Goal: Task Accomplishment & Management: Complete application form

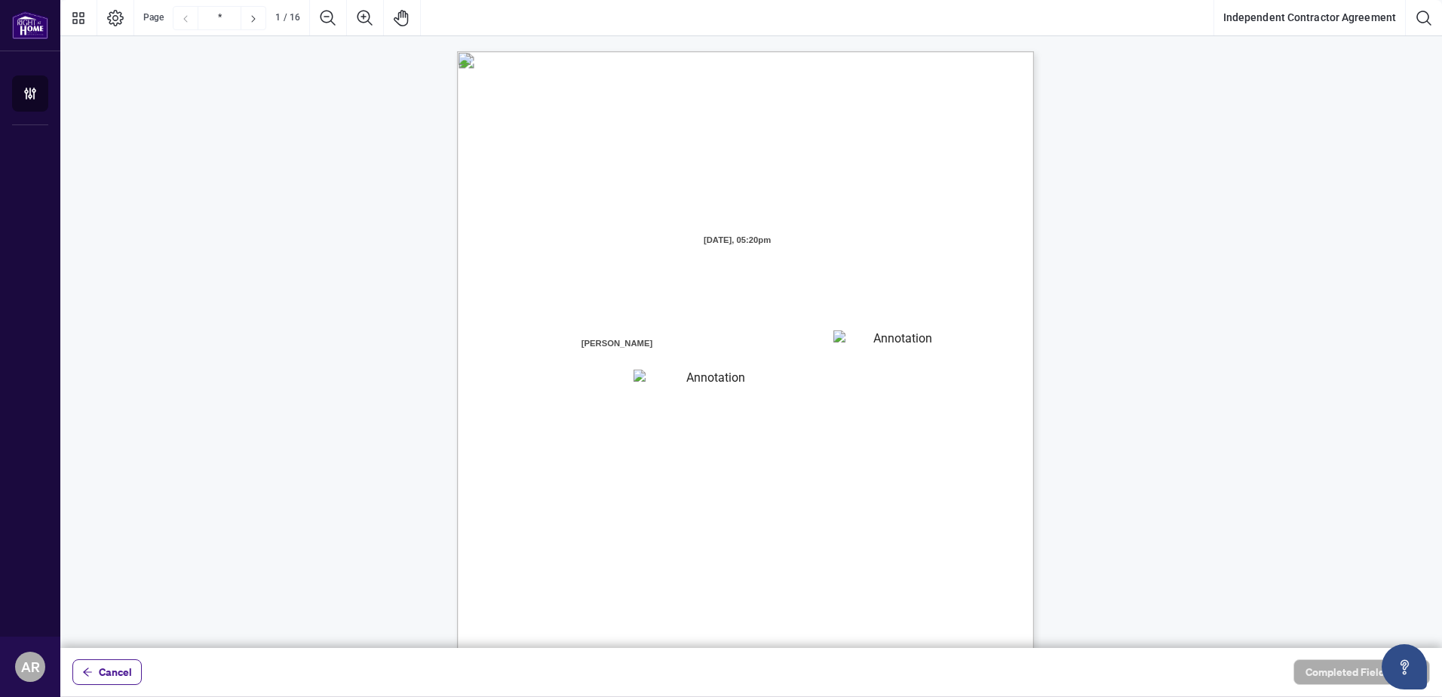
click at [929, 341] on textarea "01JXFR56RBW9B4NE74B50HY96A" at bounding box center [895, 341] width 125 height 23
click at [890, 338] on textarea "01JXFR56RBW9B4NE74B50HY96A" at bounding box center [896, 341] width 126 height 23
click at [701, 379] on textarea "01JXFR5G7WY784SRRAXFKCWCJR" at bounding box center [710, 380] width 152 height 20
drag, startPoint x: 701, startPoint y: 379, endPoint x: 652, endPoint y: 383, distance: 49.2
click at [652, 383] on textarea "01JXFR5G7WY784SRRAXFKCWCJR" at bounding box center [710, 380] width 152 height 20
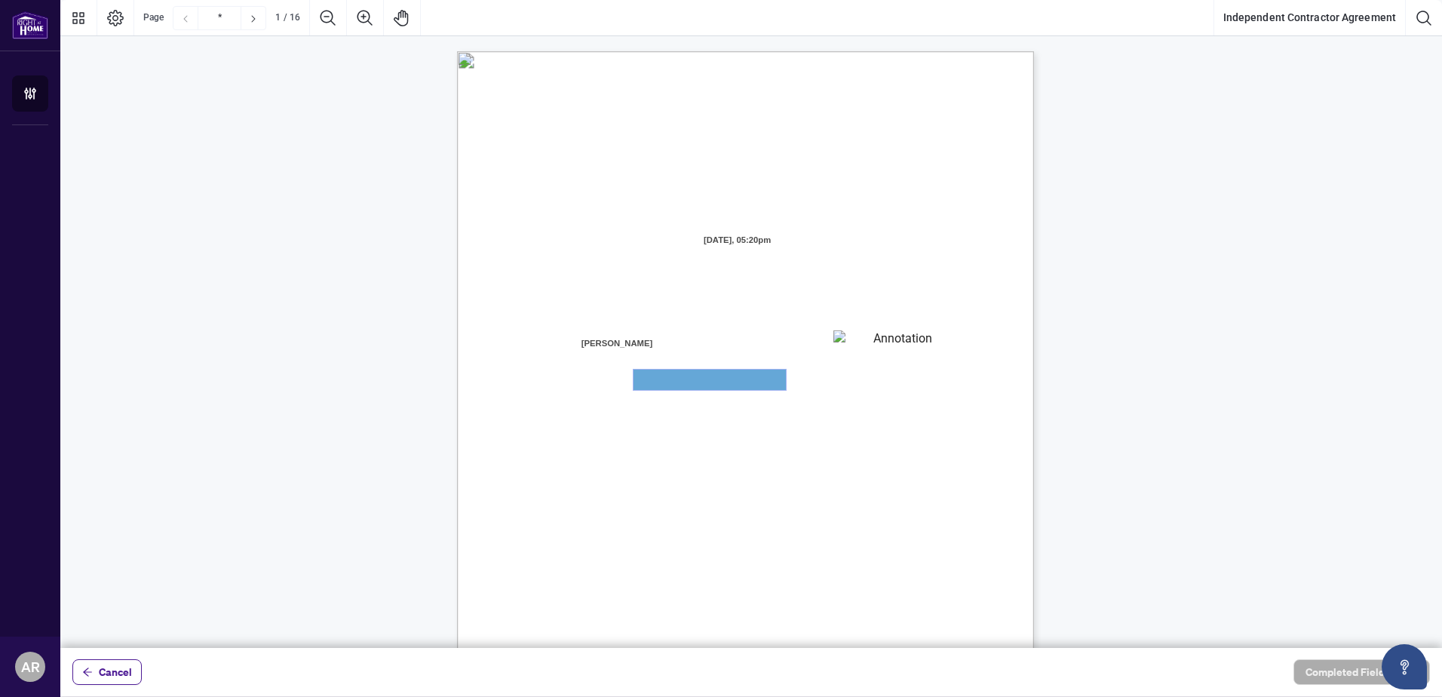
click at [662, 383] on textarea "01JXFR5G7WY784SRRAXFKCWCJR" at bounding box center [710, 380] width 152 height 20
click at [878, 344] on textarea "01JXFR56RBW9B4NE74B50HY96A" at bounding box center [895, 341] width 125 height 23
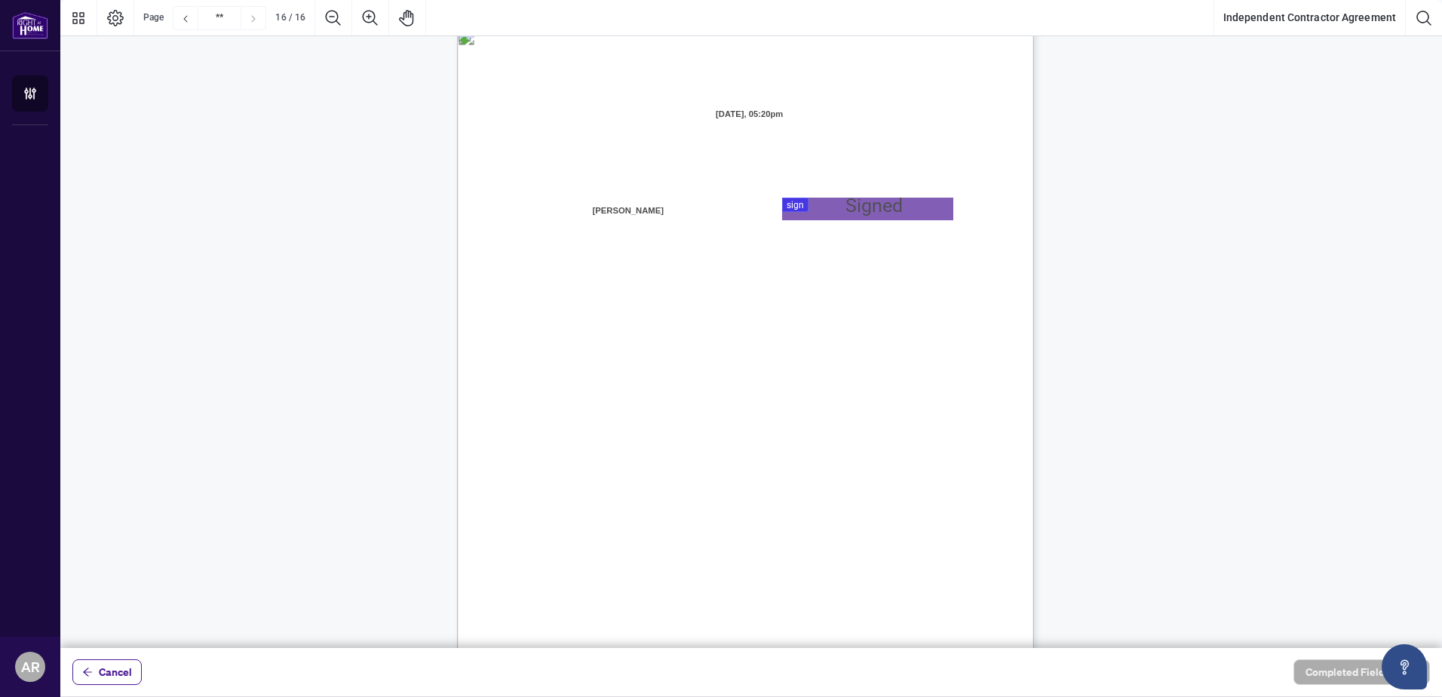
scroll to position [11423, 0]
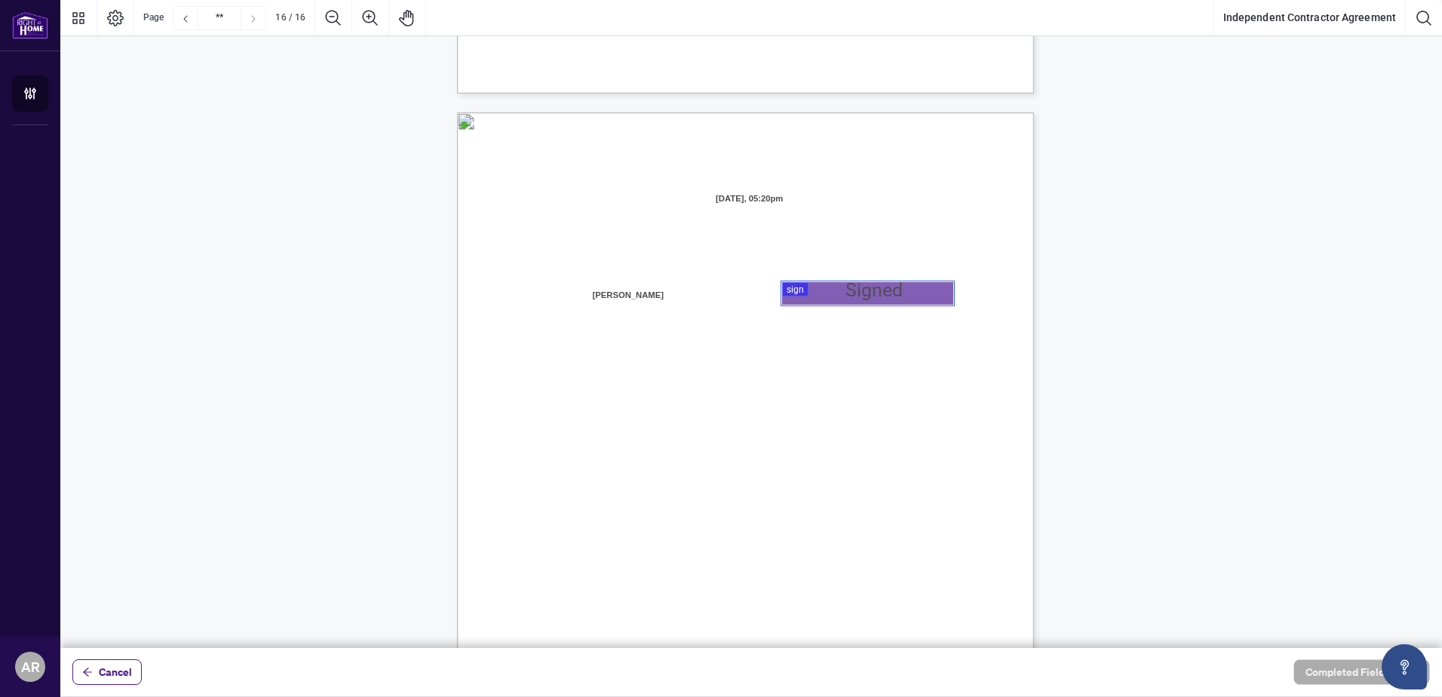
click at [852, 290] on div at bounding box center [751, 324] width 1382 height 648
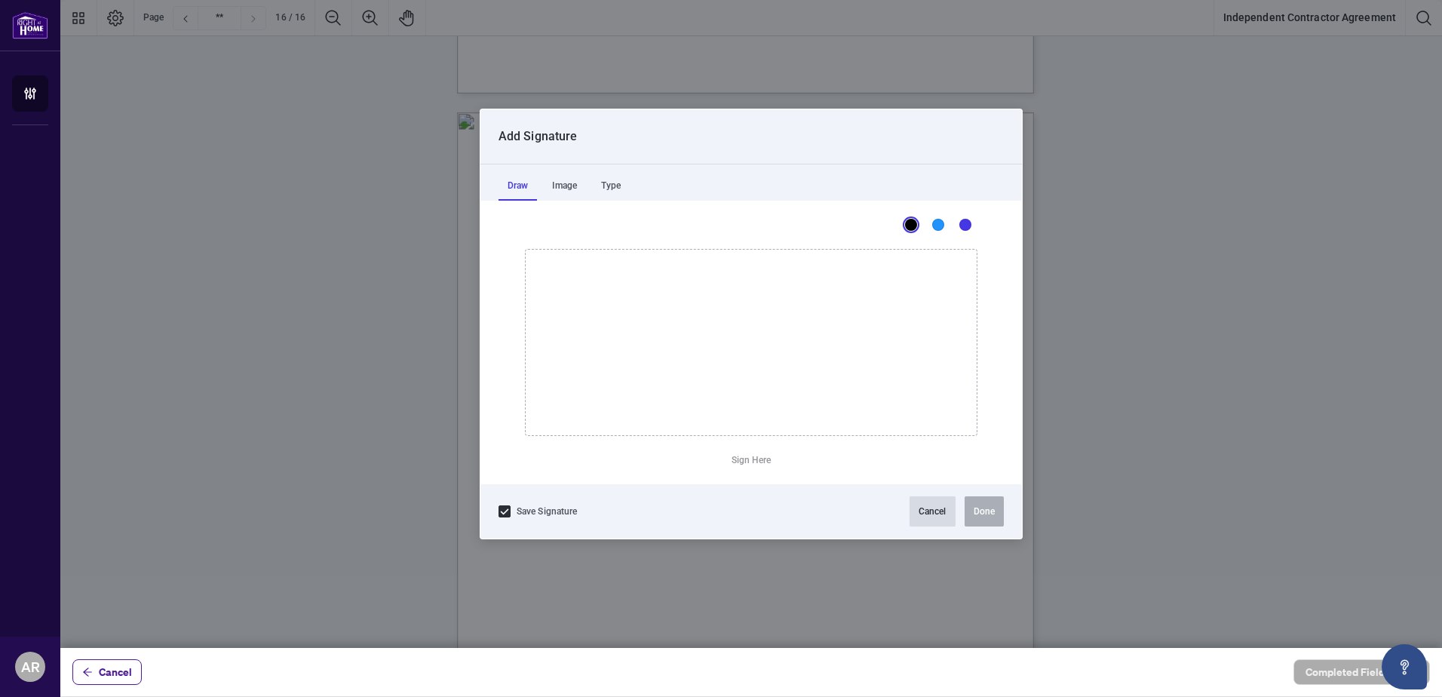
click at [917, 514] on button "Cancel" at bounding box center [933, 511] width 46 height 30
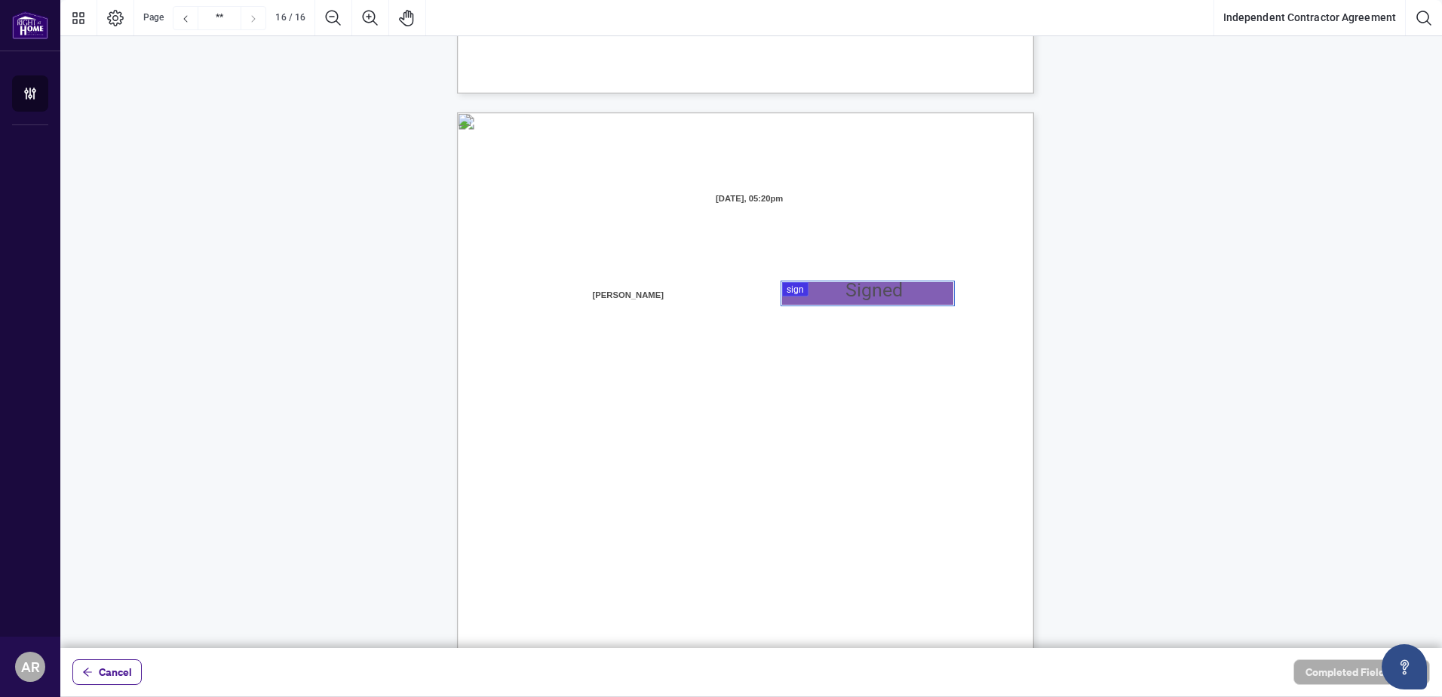
click at [551, 379] on span "Name:" at bounding box center [539, 383] width 26 height 14
click at [551, 376] on span "Name:" at bounding box center [539, 383] width 26 height 14
click at [551, 530] on span "Name:" at bounding box center [539, 532] width 26 height 14
click at [551, 526] on span "Name:" at bounding box center [539, 532] width 26 height 14
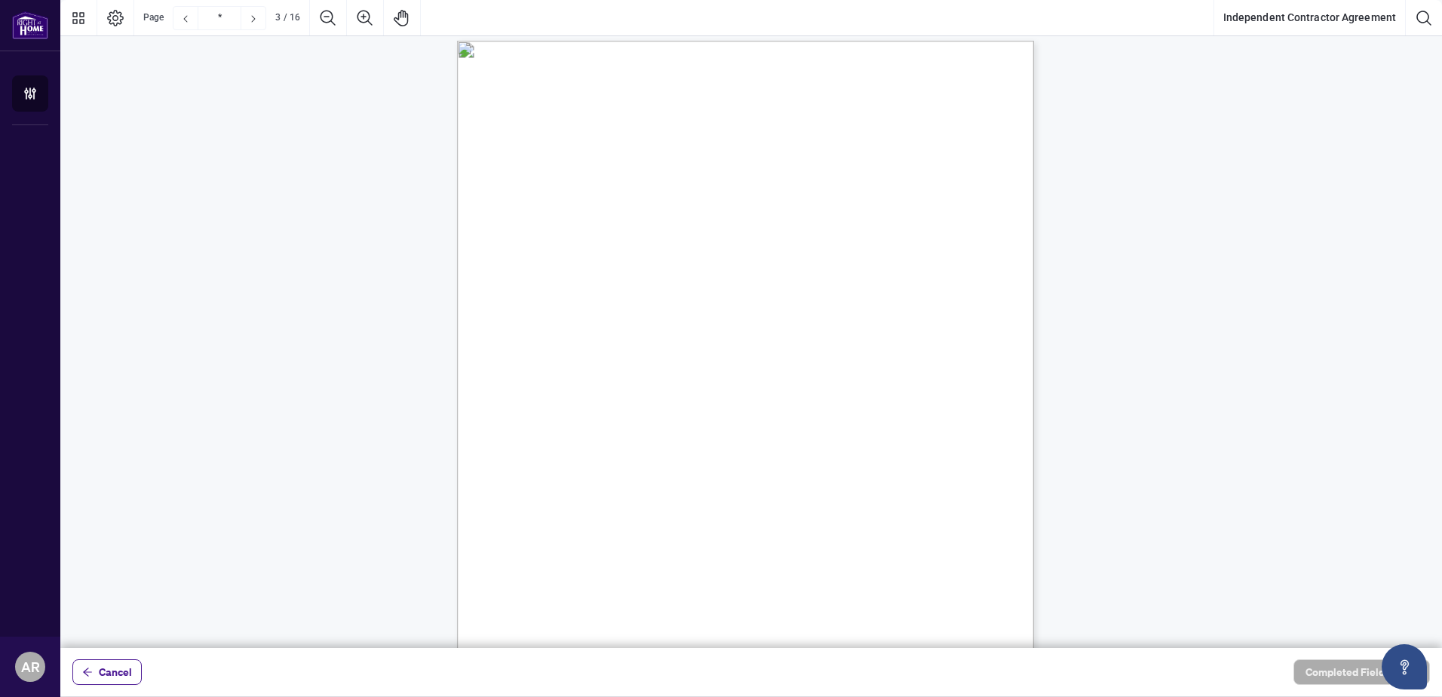
scroll to position [335, 0]
type input "*"
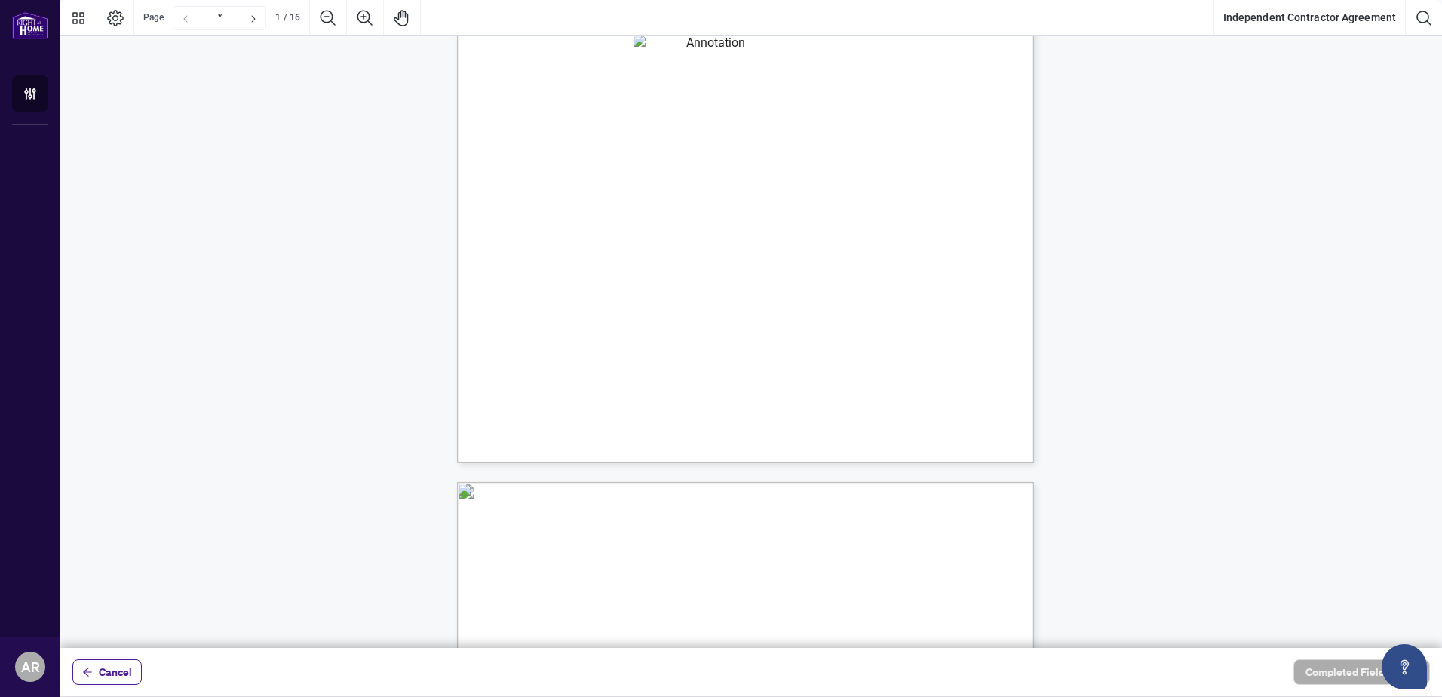
scroll to position [0, 0]
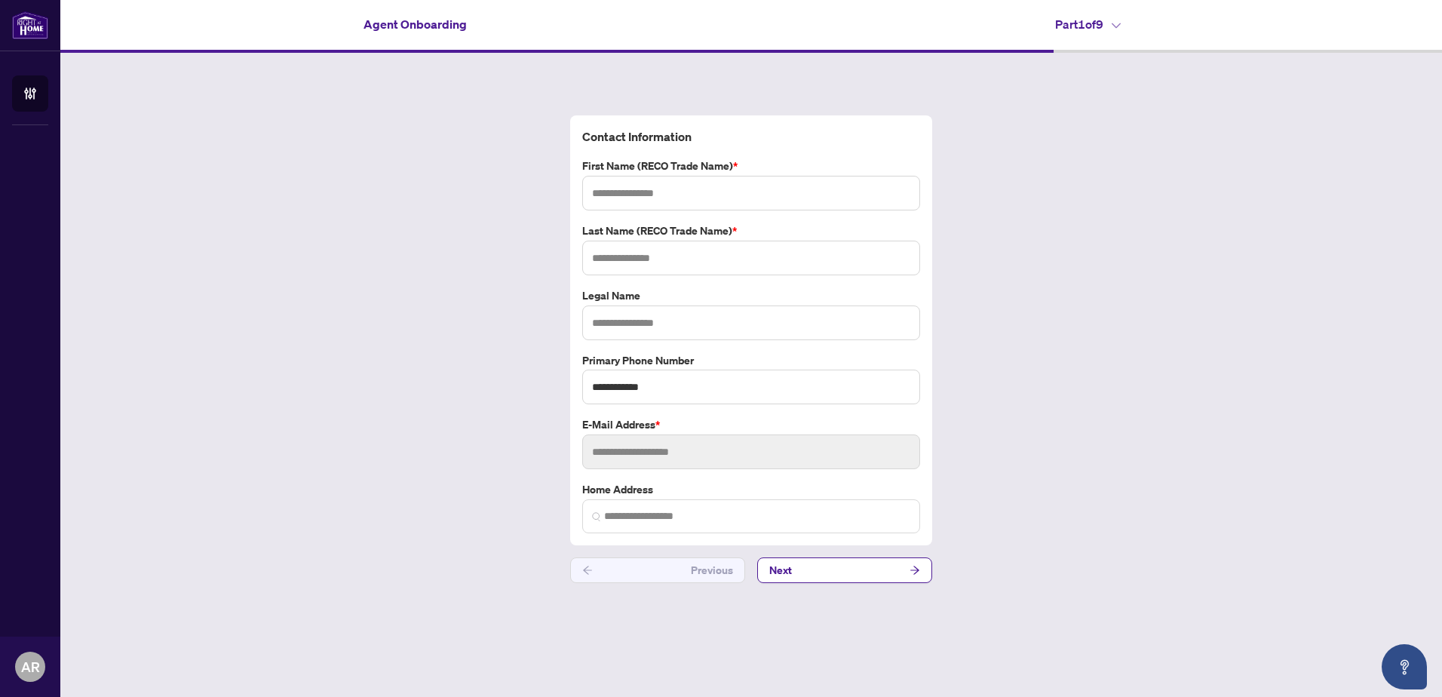
type input "****"
type input "**********"
click at [821, 576] on button "Next" at bounding box center [844, 570] width 175 height 26
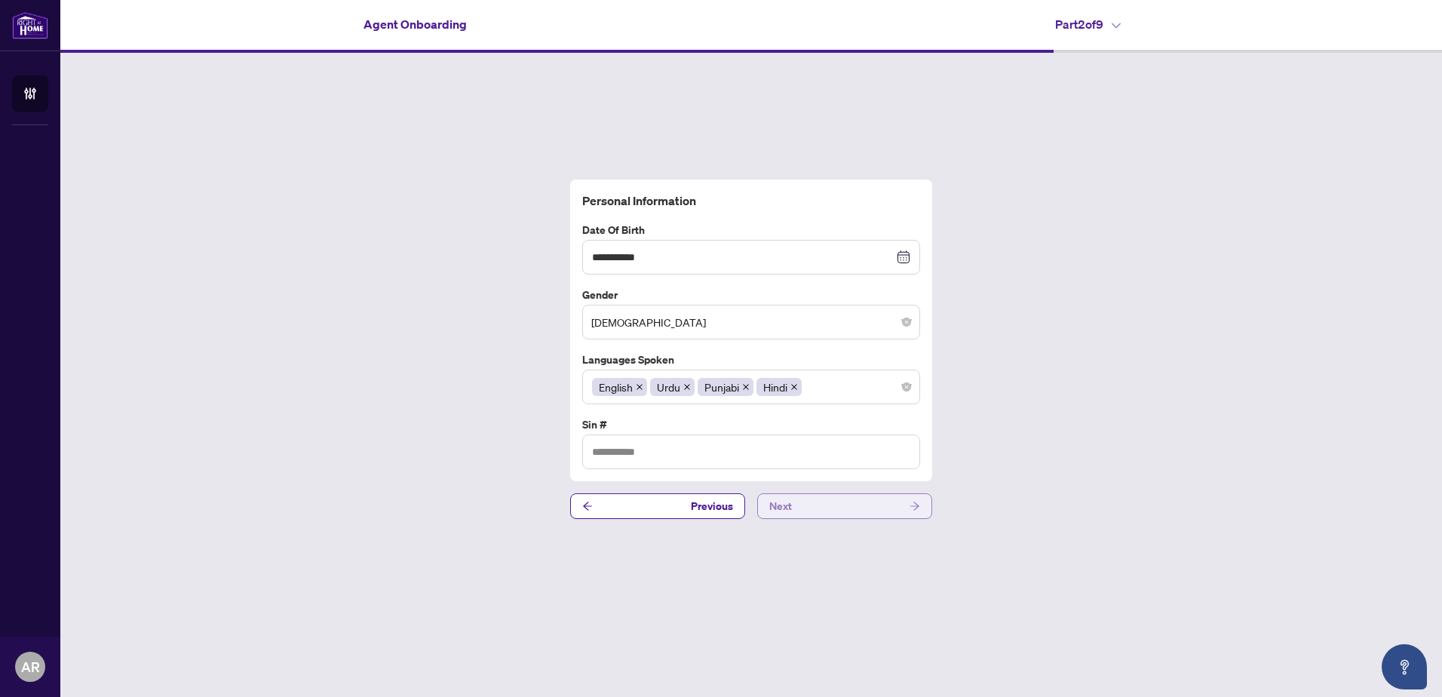
click at [806, 510] on button "Next" at bounding box center [844, 506] width 175 height 26
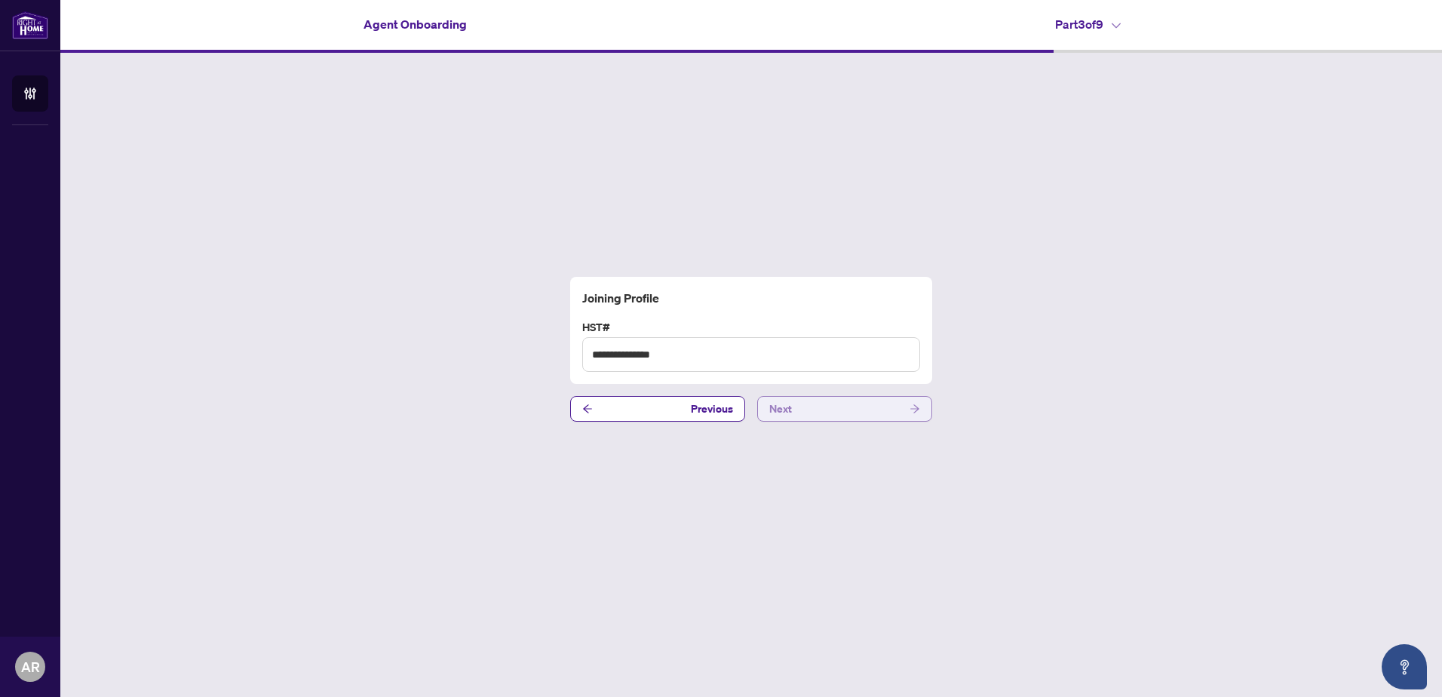
click at [833, 410] on button "Next" at bounding box center [844, 409] width 175 height 26
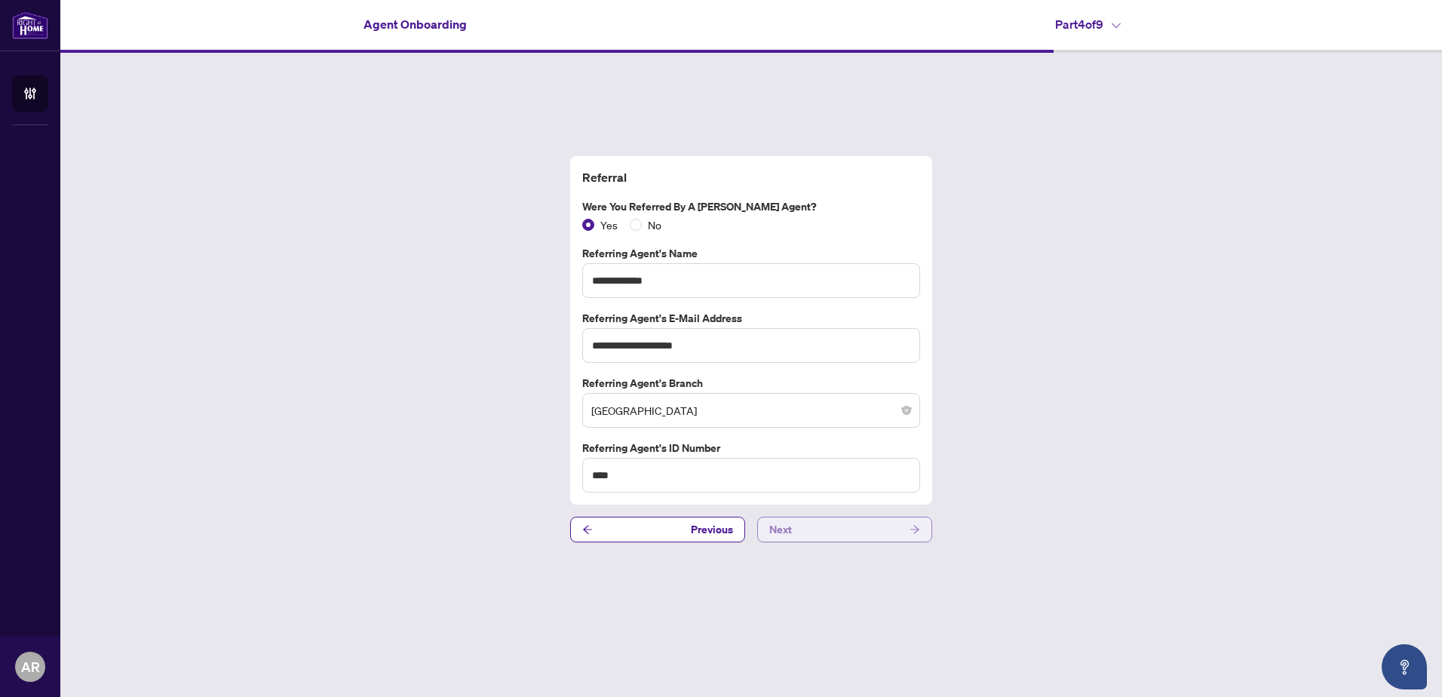
click at [822, 533] on button "Next" at bounding box center [844, 530] width 175 height 26
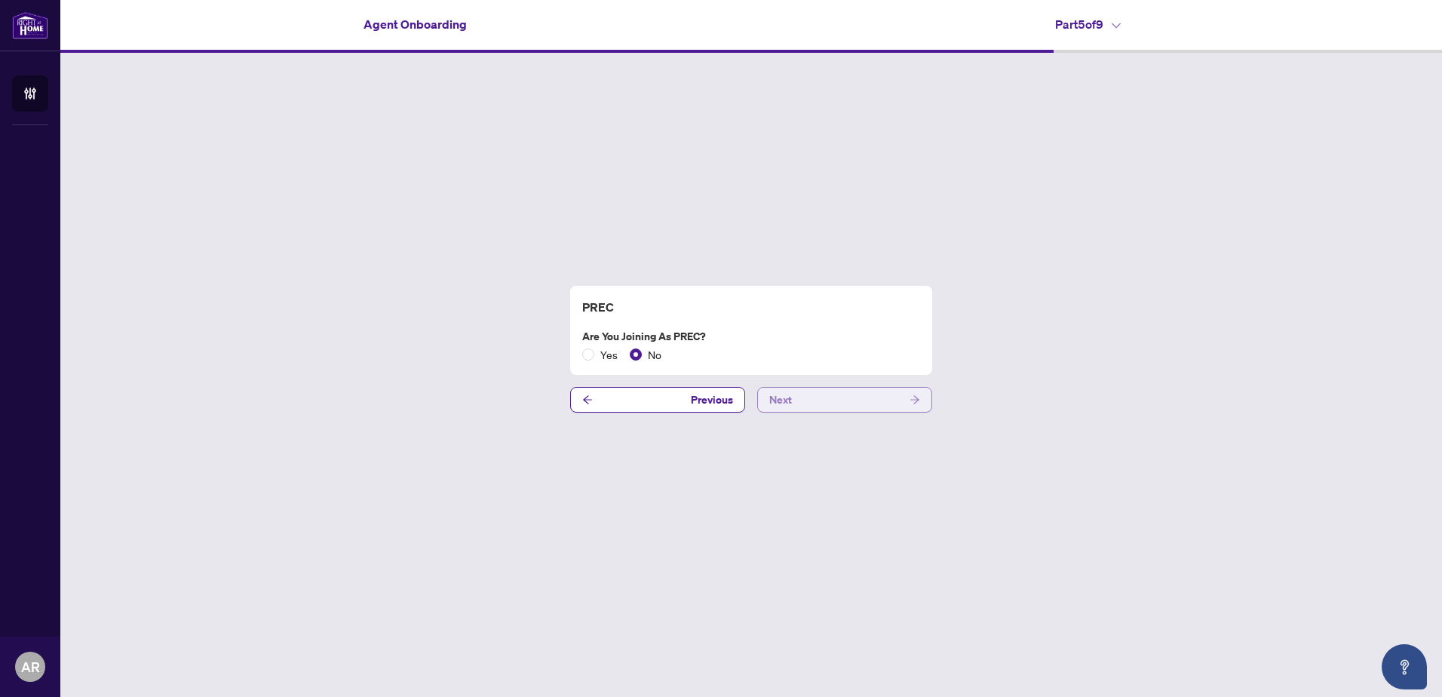
click at [818, 406] on button "Next" at bounding box center [844, 400] width 175 height 26
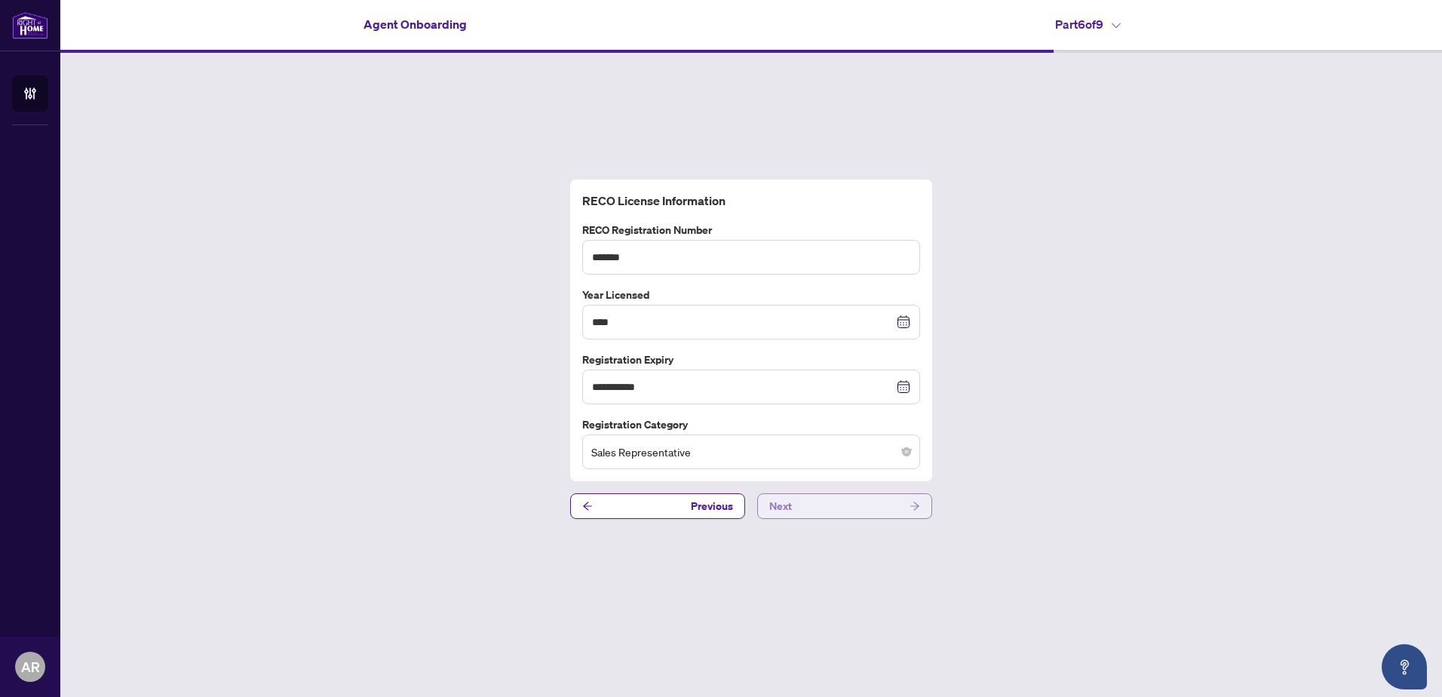
click at [821, 506] on button "Next" at bounding box center [844, 506] width 175 height 26
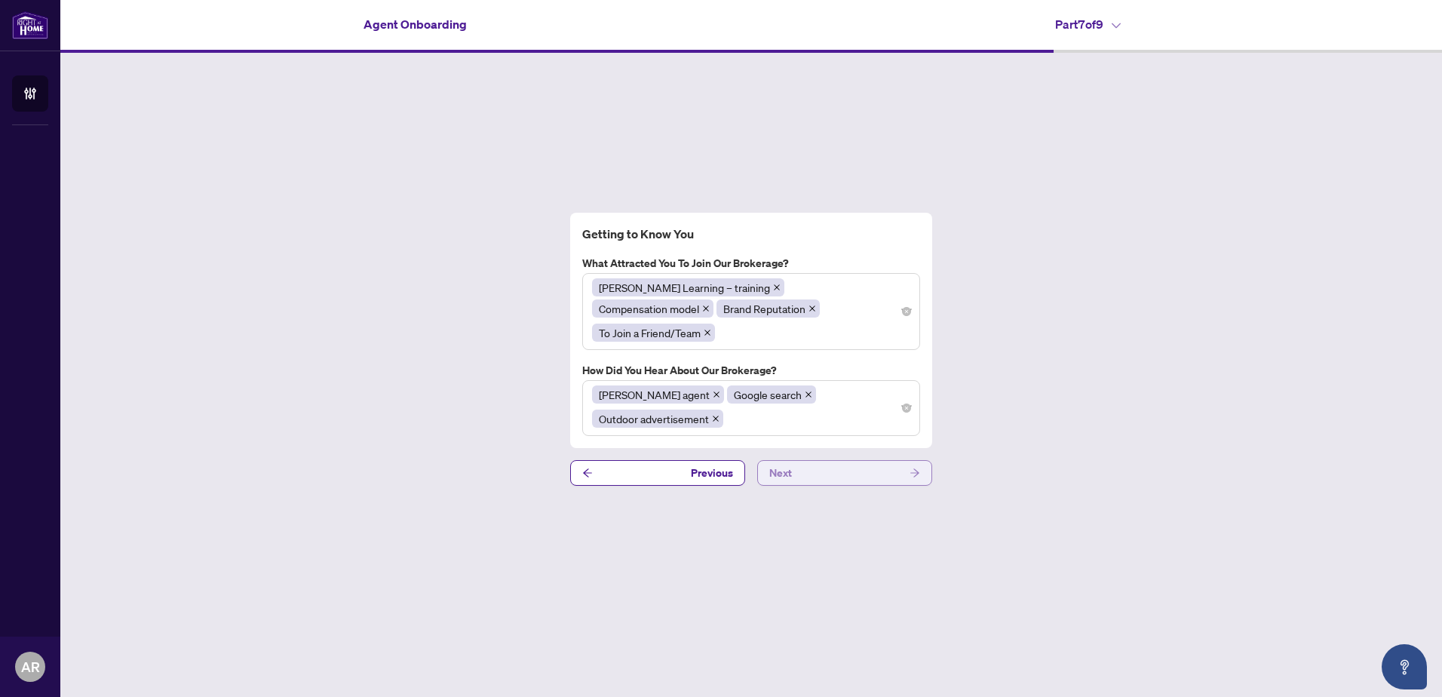
click at [822, 460] on button "Next" at bounding box center [844, 473] width 175 height 26
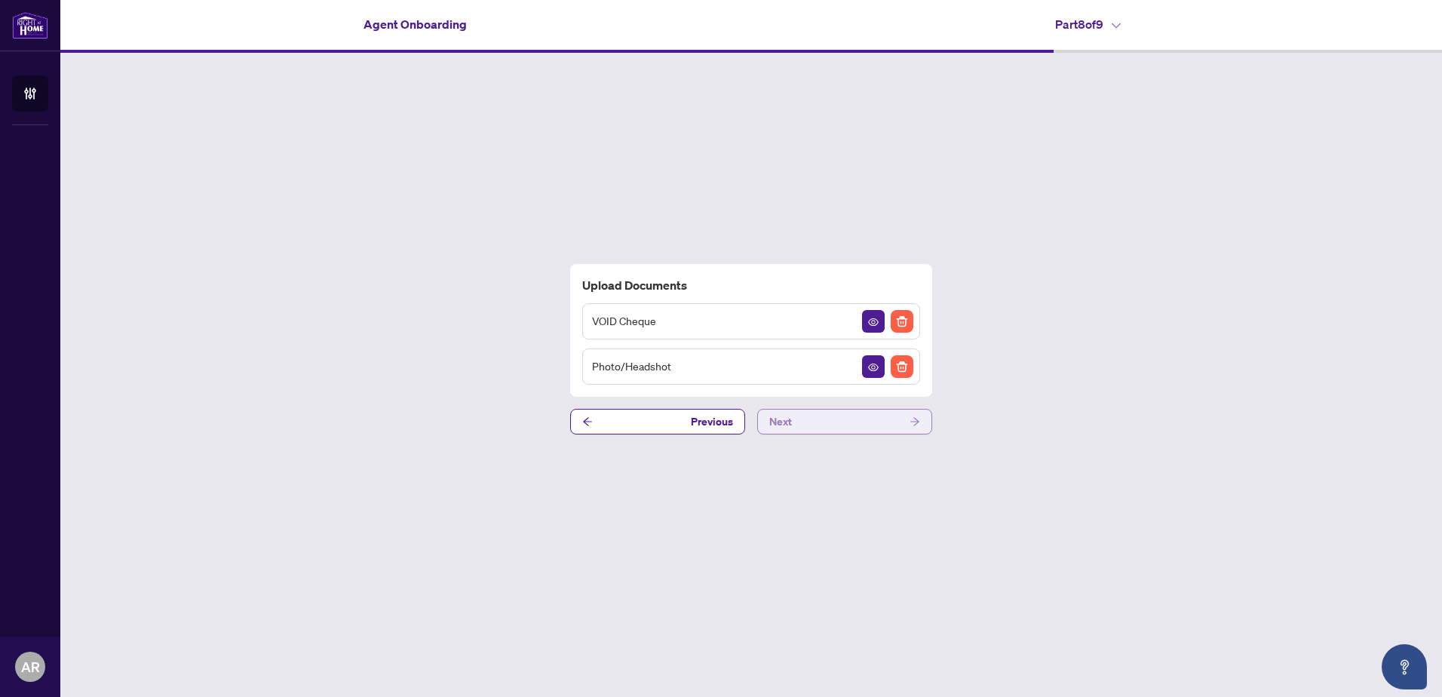
click at [821, 425] on button "Next" at bounding box center [844, 422] width 175 height 26
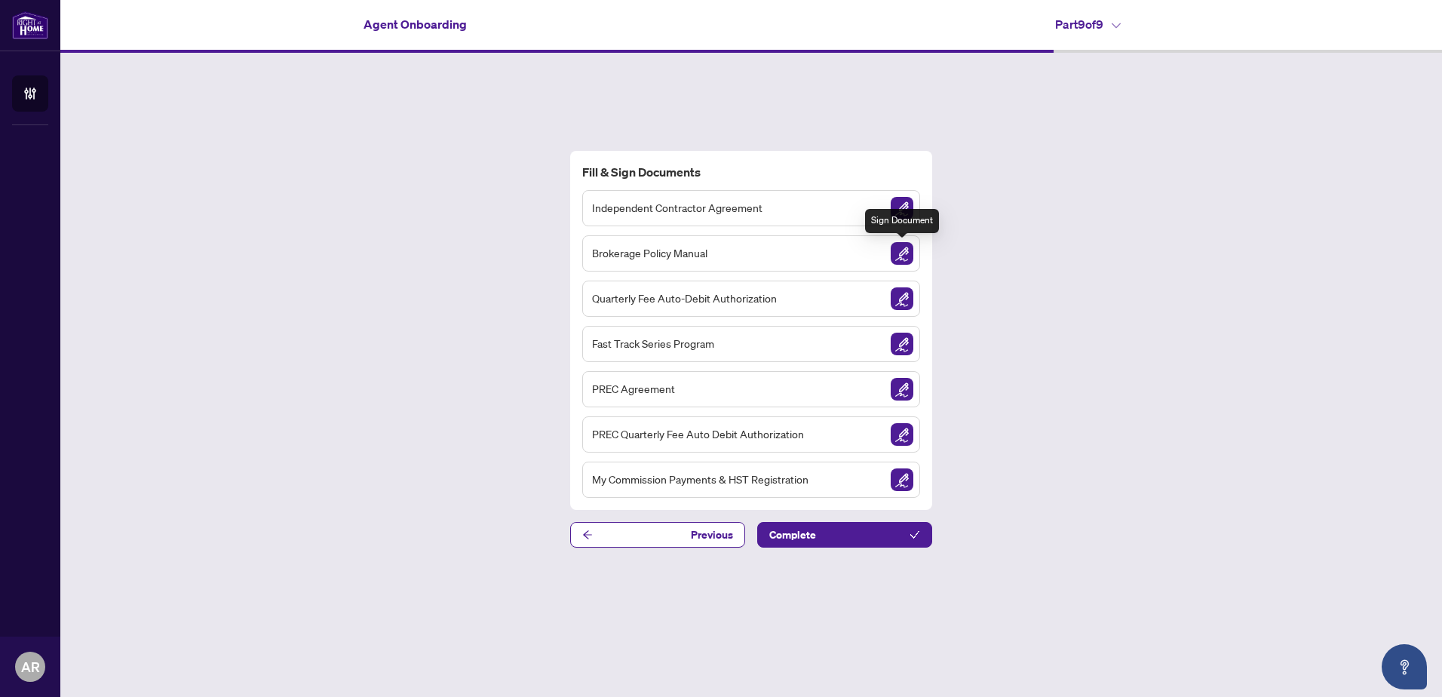
click at [907, 257] on img "Sign Document" at bounding box center [902, 253] width 23 height 23
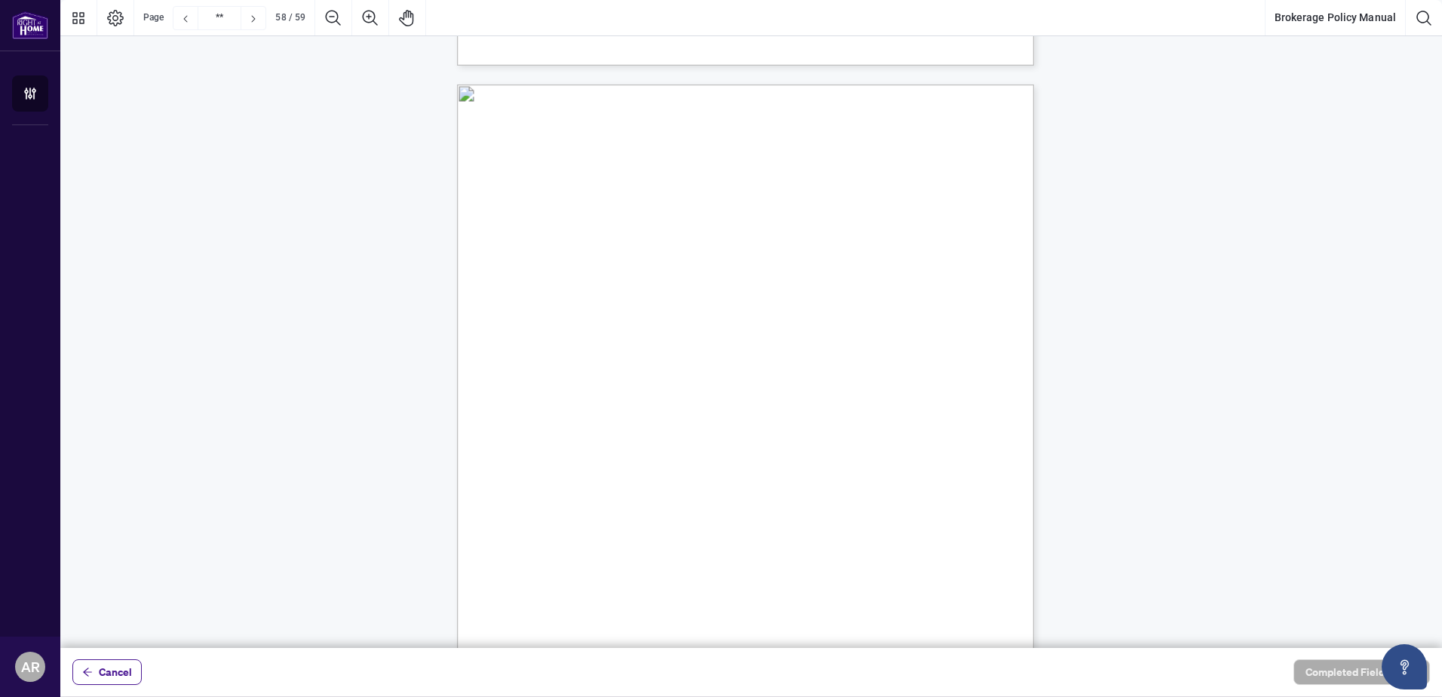
scroll to position [44569, 0]
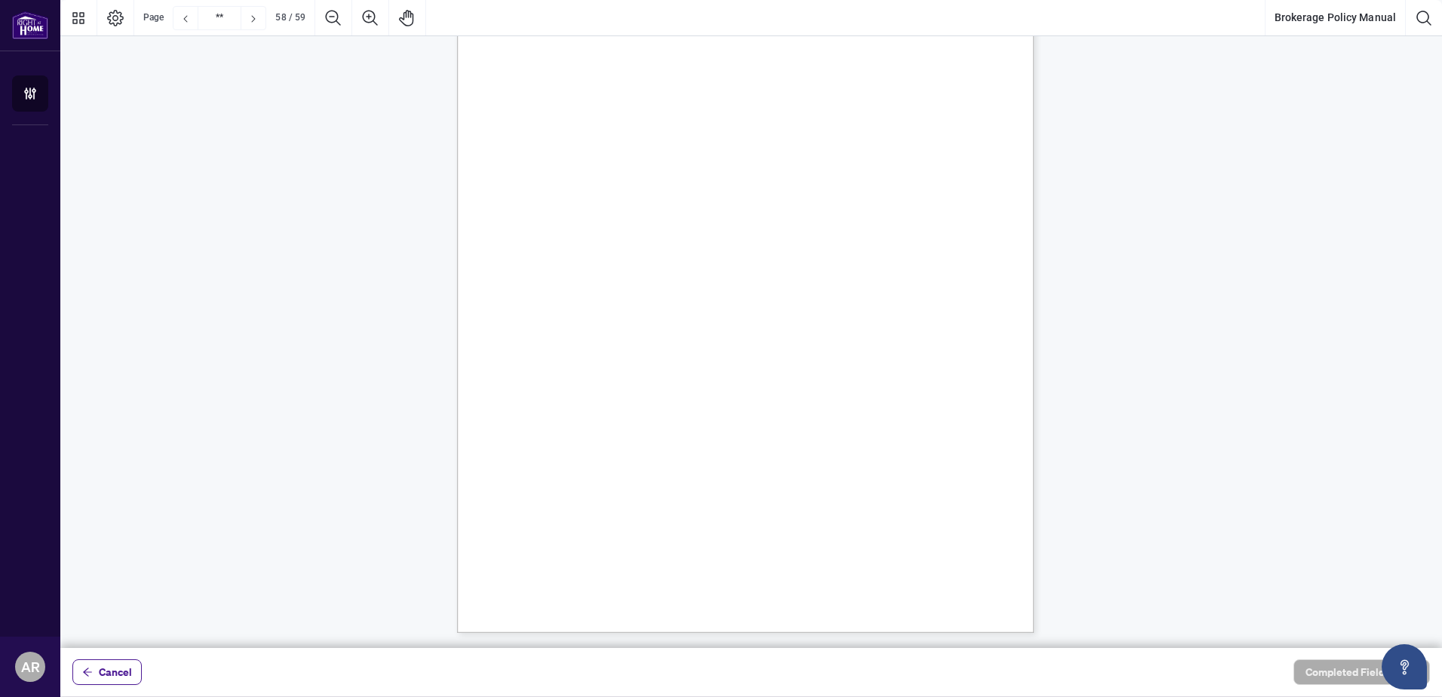
type input "**"
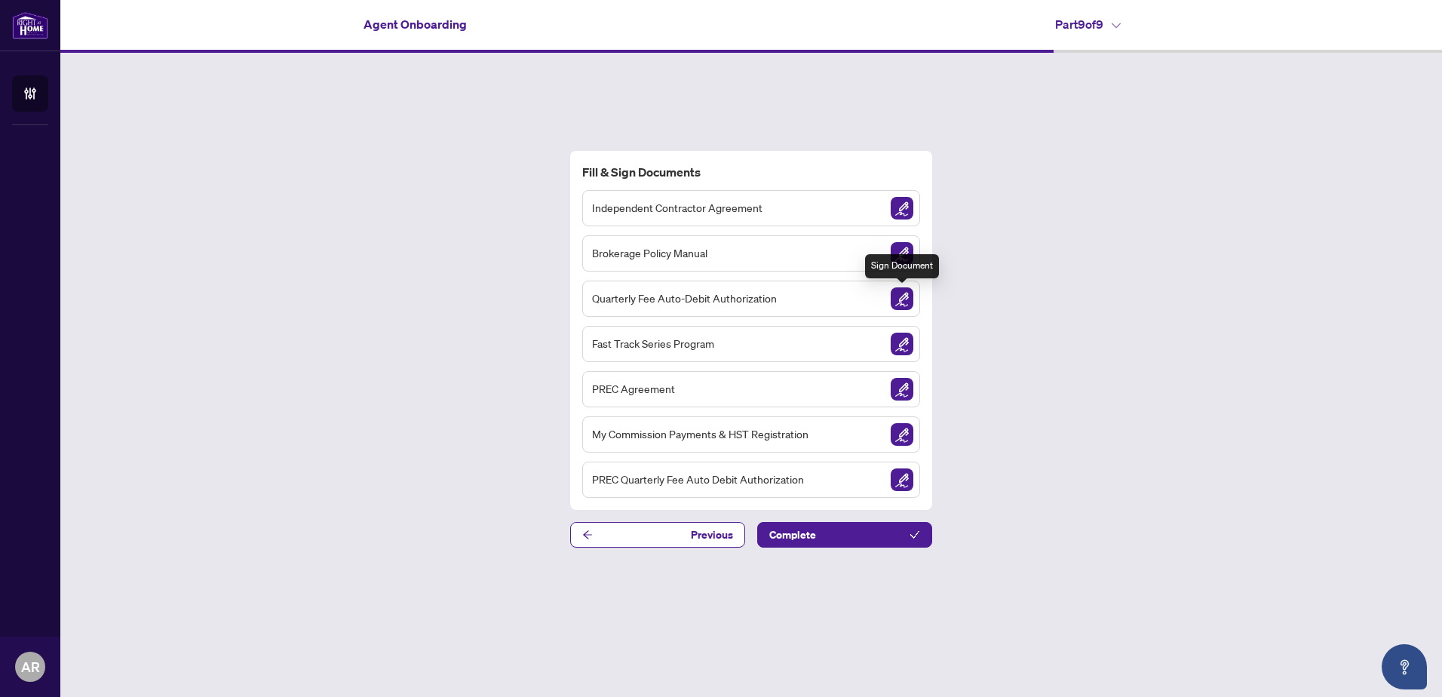
click at [903, 295] on img "Sign Document" at bounding box center [902, 298] width 23 height 23
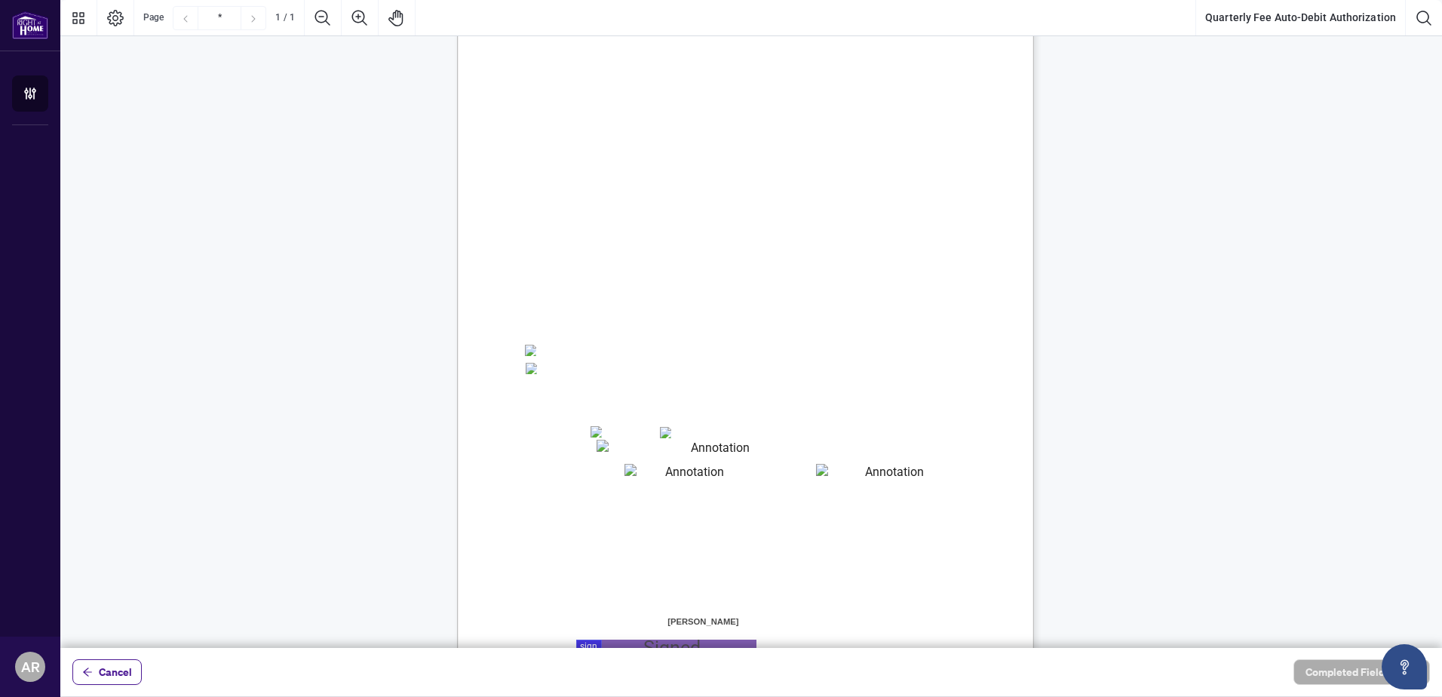
scroll to position [75, 0]
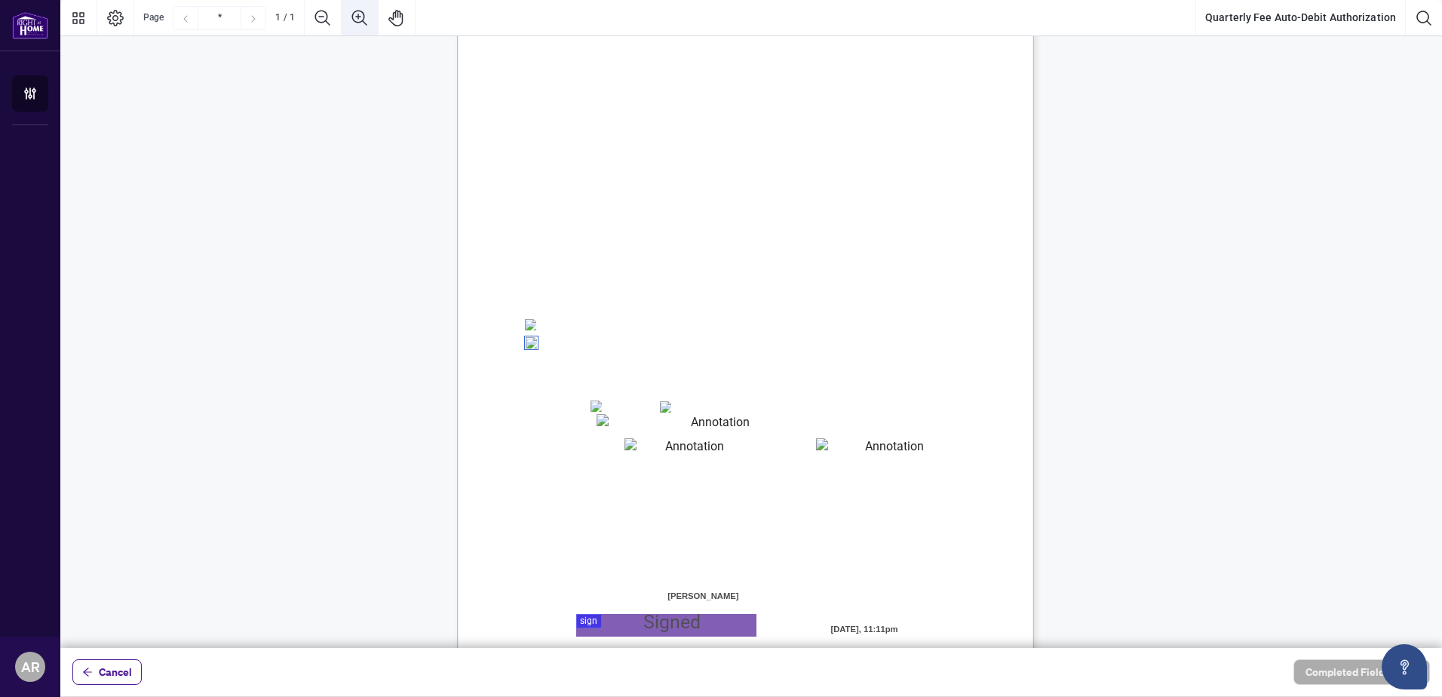
click at [360, 18] on icon "Zoom In" at bounding box center [360, 18] width 18 height 18
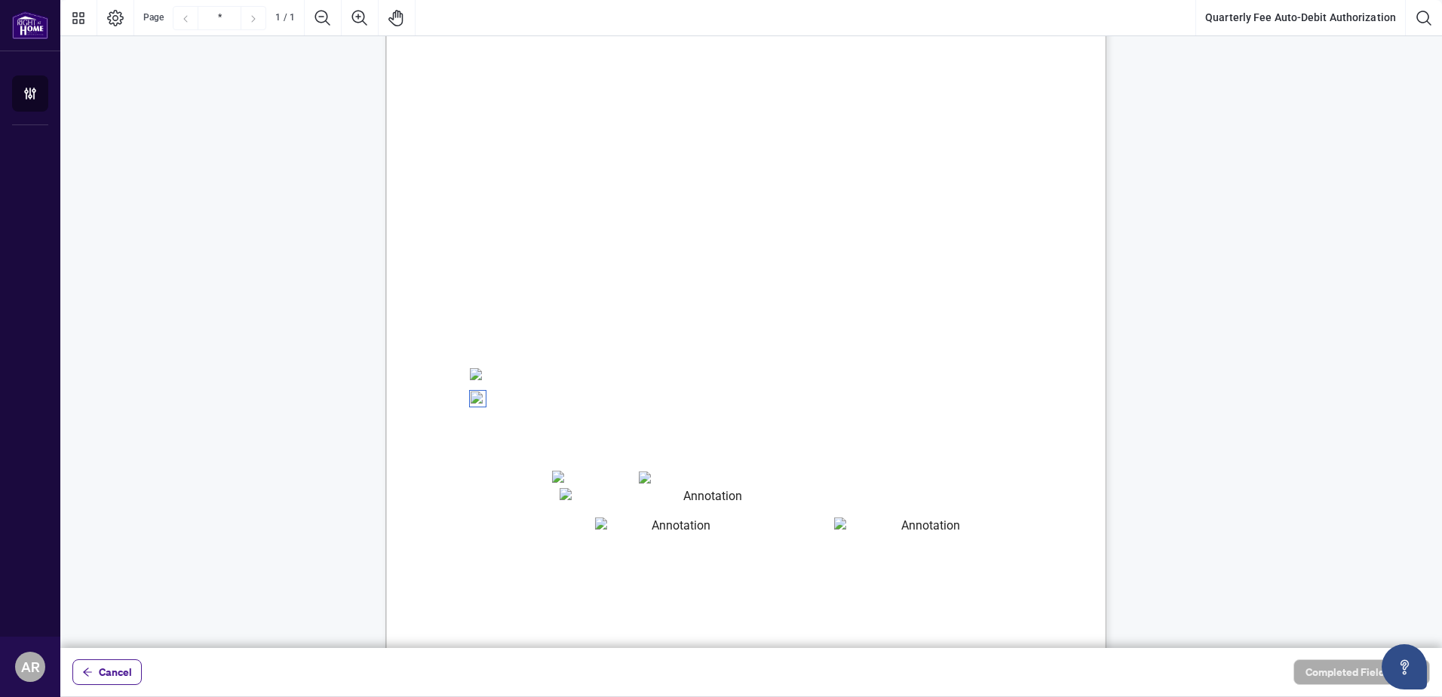
scroll to position [0, 0]
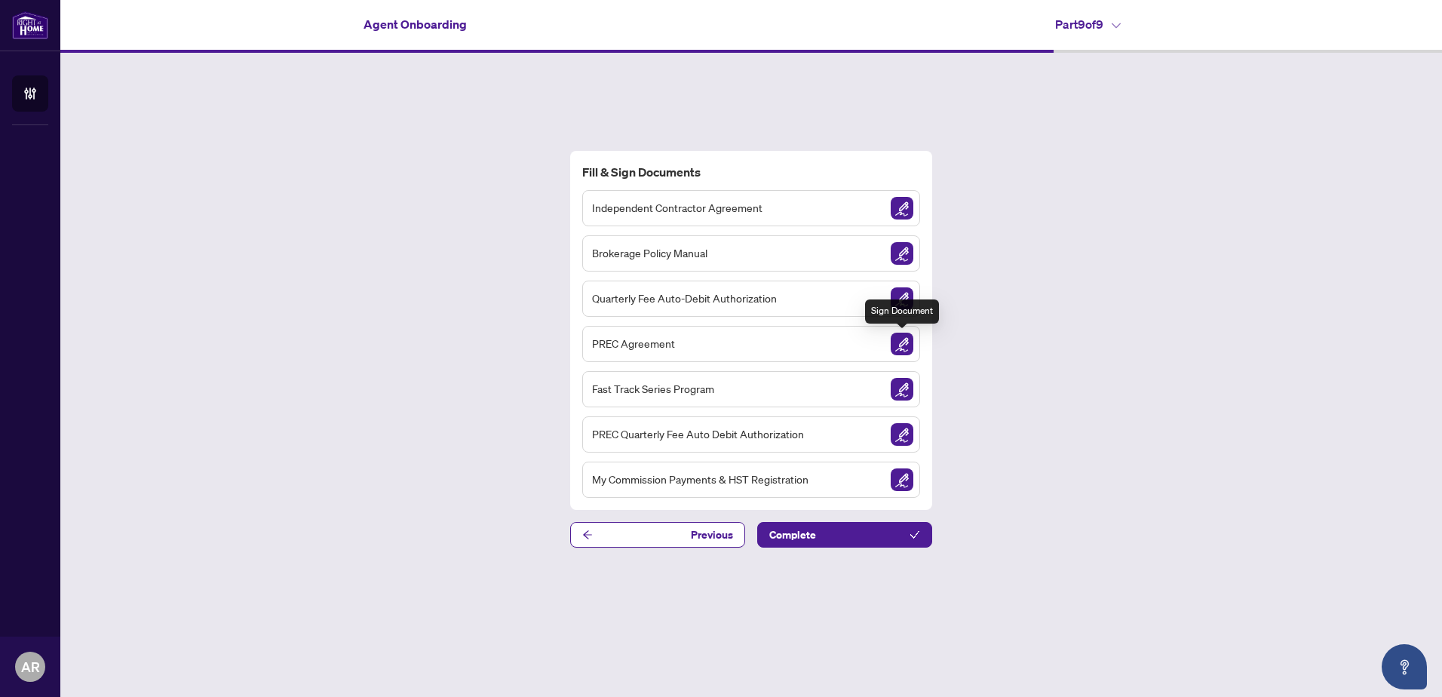
click at [900, 346] on img "Sign Document" at bounding box center [902, 344] width 23 height 23
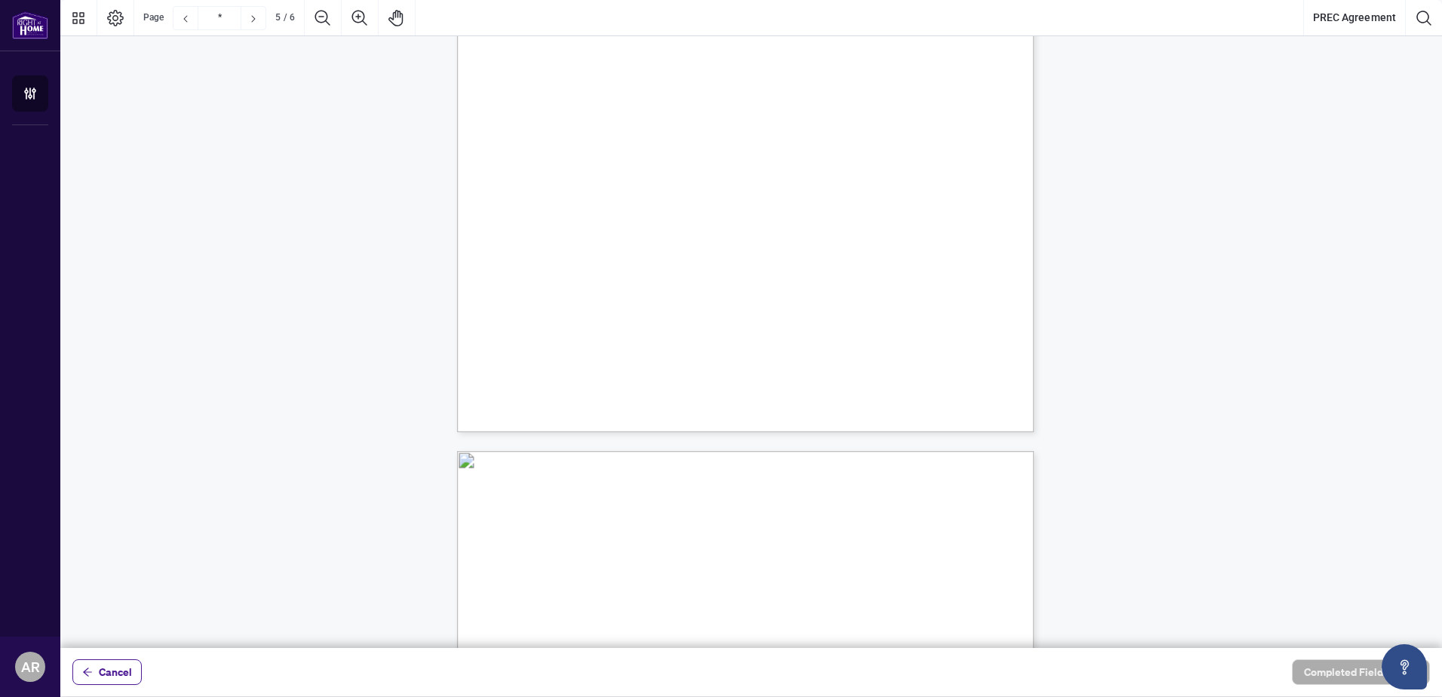
type input "*"
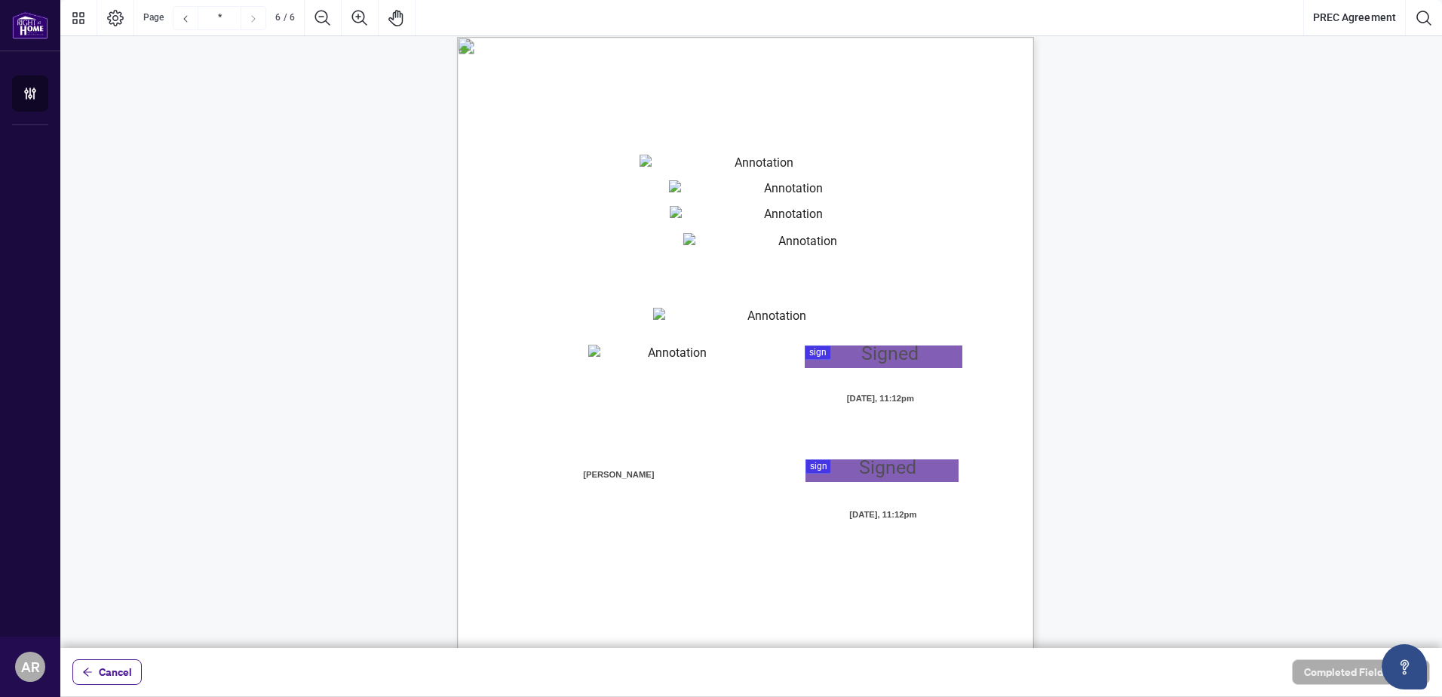
scroll to position [3918, 0]
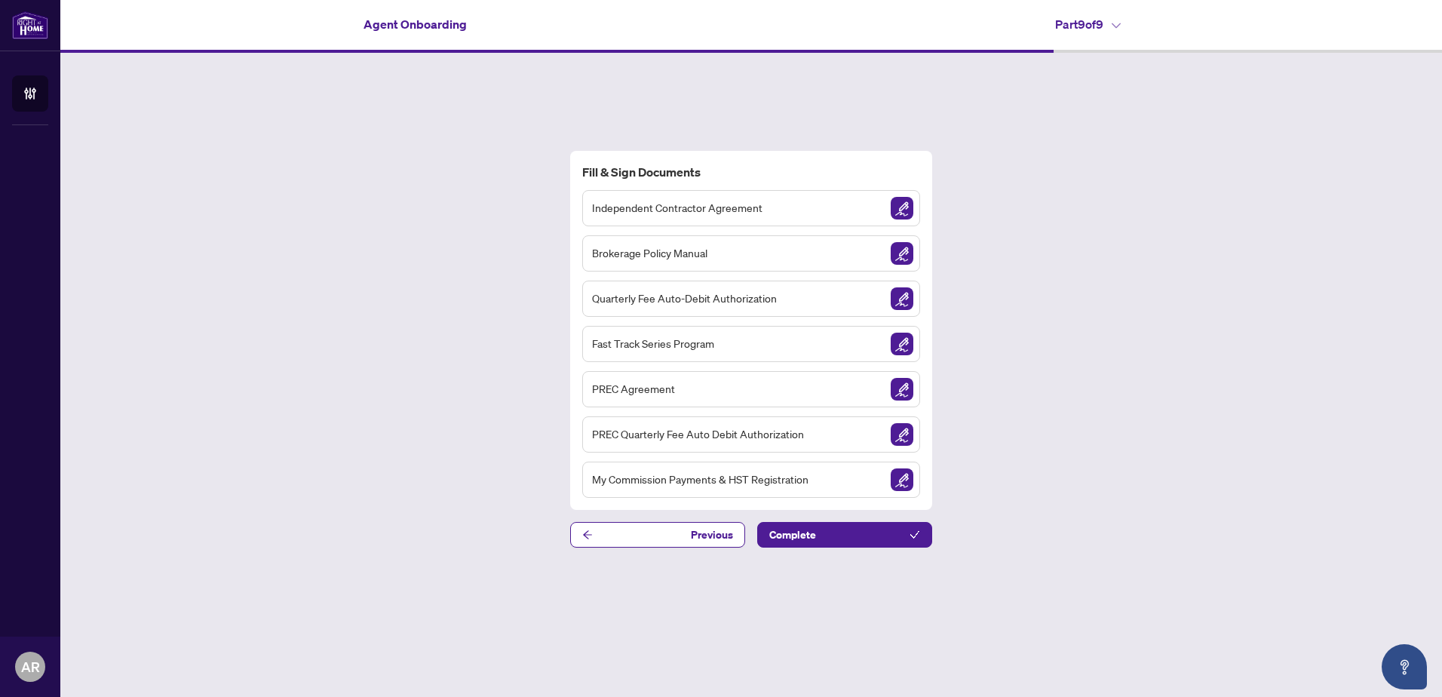
click at [905, 341] on img "Sign Document" at bounding box center [902, 344] width 23 height 23
click at [898, 395] on img "Sign Document" at bounding box center [902, 389] width 23 height 23
click at [904, 391] on img "Sign Document" at bounding box center [902, 389] width 23 height 23
click at [901, 431] on img "Sign Document" at bounding box center [902, 434] width 23 height 23
click at [906, 207] on img "Sign Document" at bounding box center [902, 208] width 23 height 23
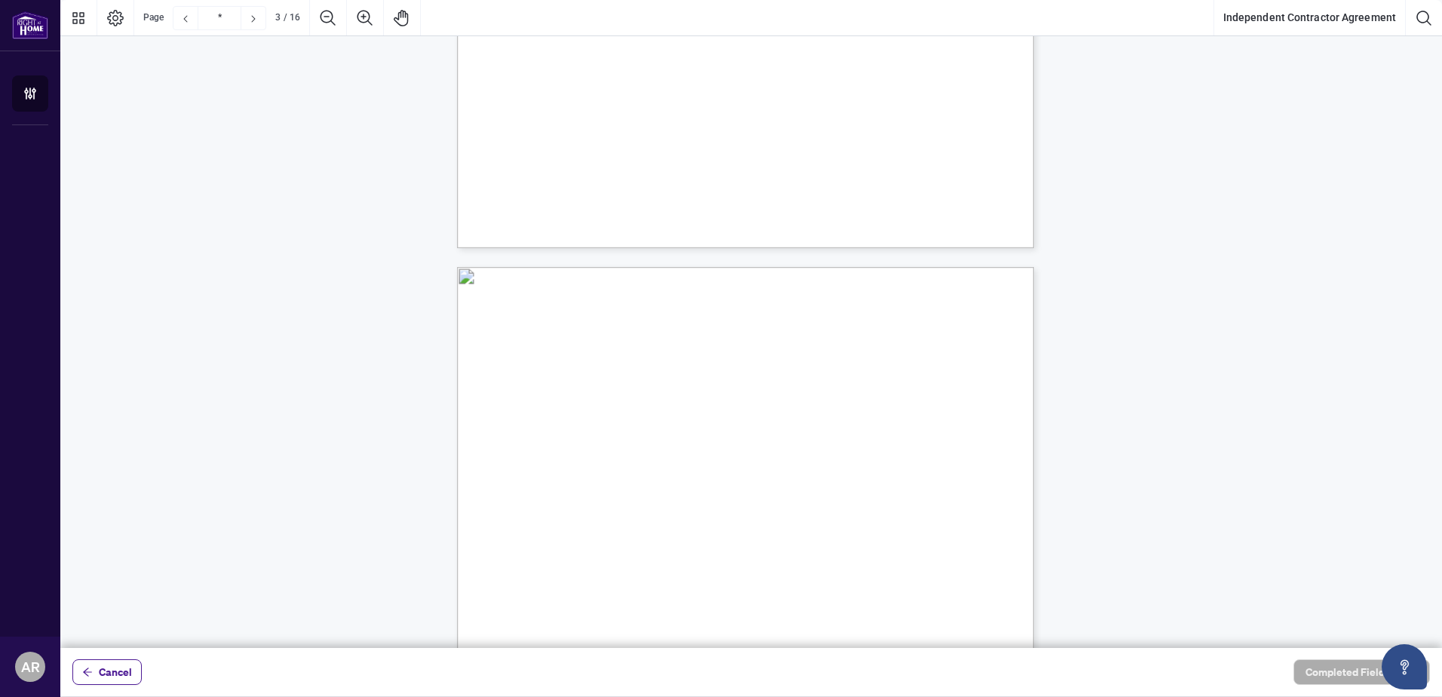
scroll to position [259, 0]
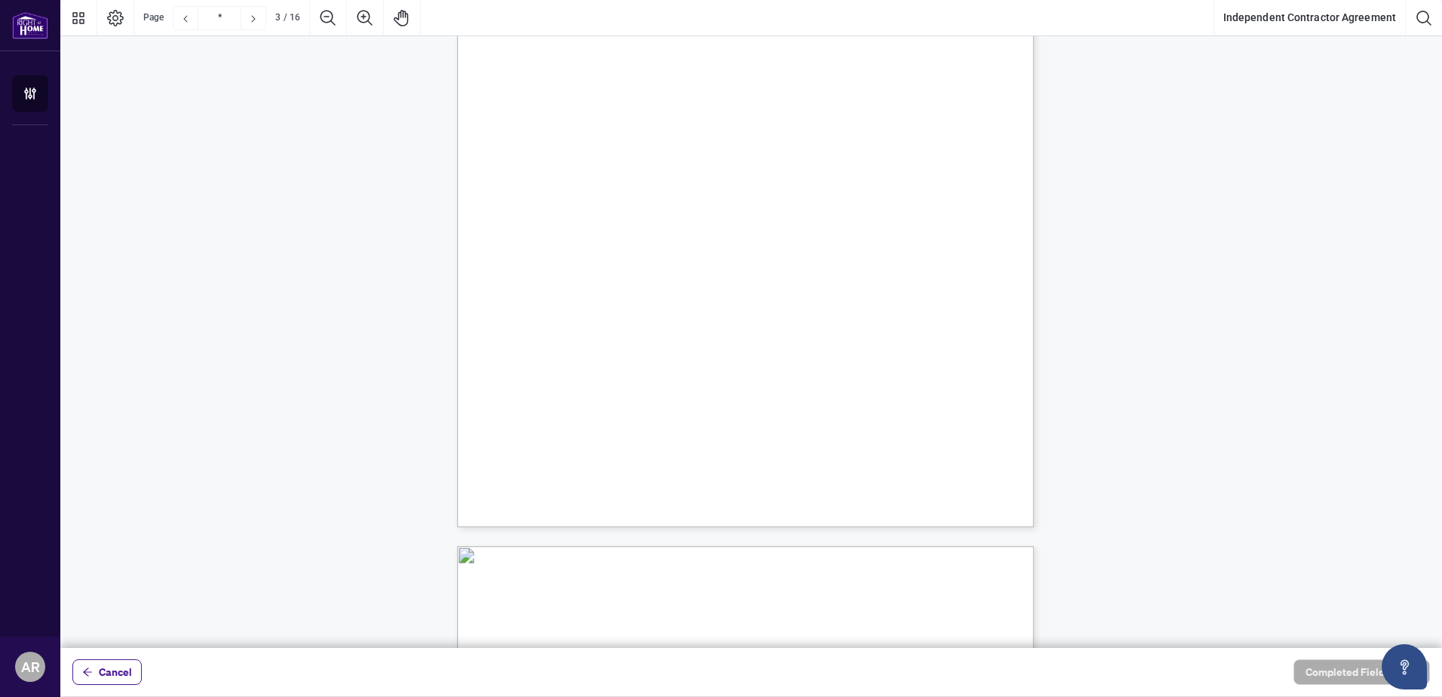
type input "*"
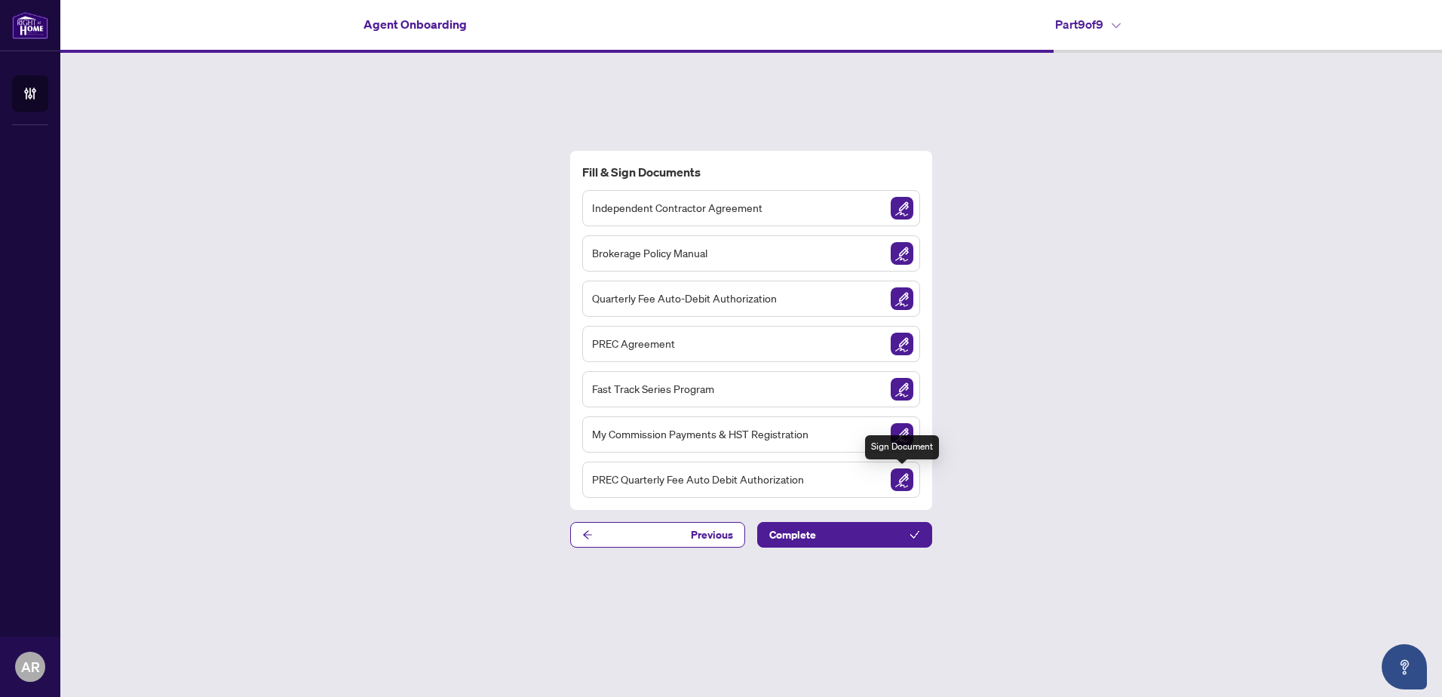
click at [898, 477] on img "Sign Document" at bounding box center [902, 479] width 23 height 23
